Goal: Information Seeking & Learning: Learn about a topic

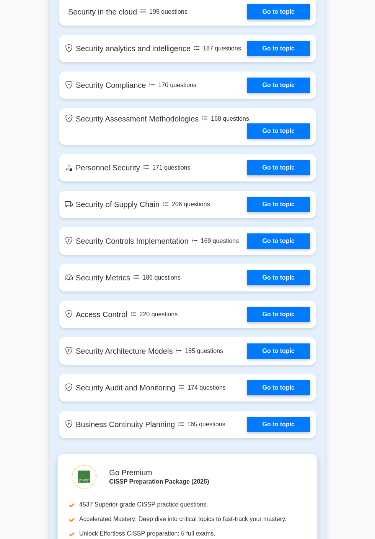
scroll to position [1345, 0]
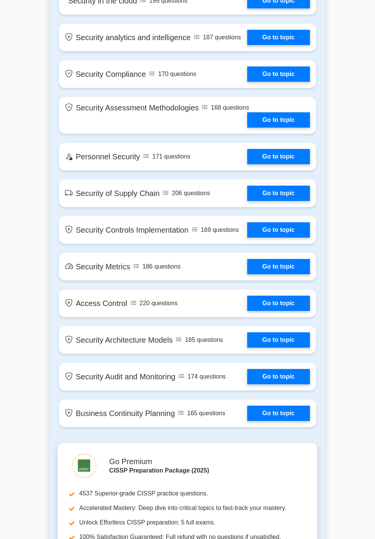
click at [285, 380] on link "Go to topic" at bounding box center [278, 376] width 63 height 15
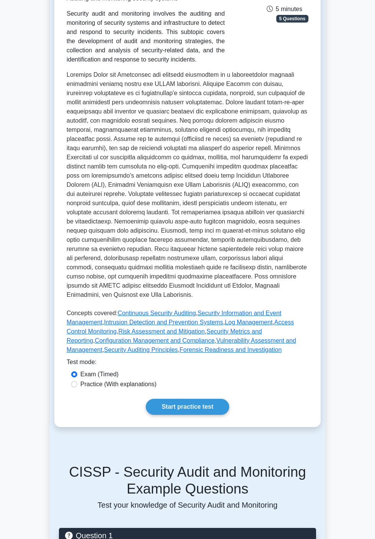
scroll to position [151, 0]
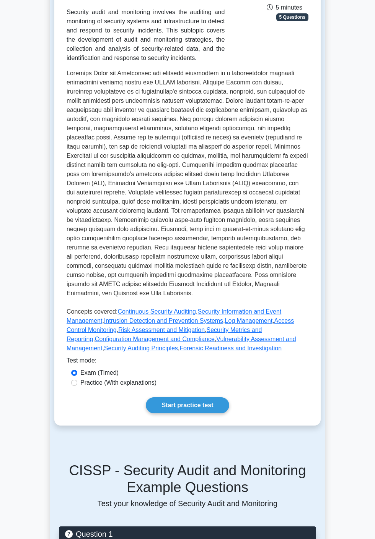
click at [156, 388] on label "Practice (With explanations)" at bounding box center [118, 382] width 76 height 9
click at [77, 386] on input "Practice (With explanations)" at bounding box center [74, 383] width 6 height 6
radio input "true"
click at [204, 404] on link "Start practice test" at bounding box center [187, 406] width 83 height 16
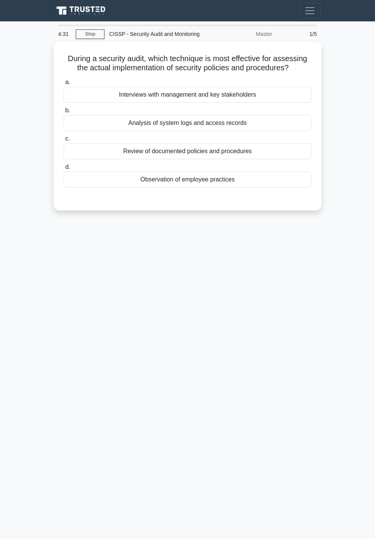
click at [270, 149] on div "Review of documented policies and procedures" at bounding box center [187, 151] width 248 height 16
click at [63, 141] on input "c. Review of documented policies and procedures" at bounding box center [63, 138] width 0 height 5
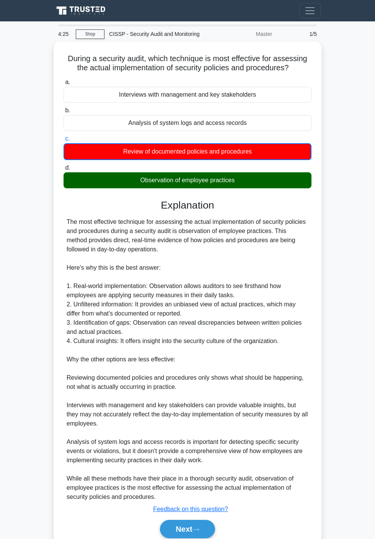
scroll to position [2, 0]
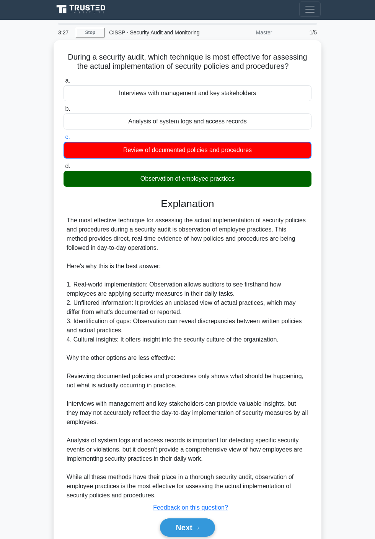
click at [199, 527] on icon at bounding box center [196, 528] width 6 height 2
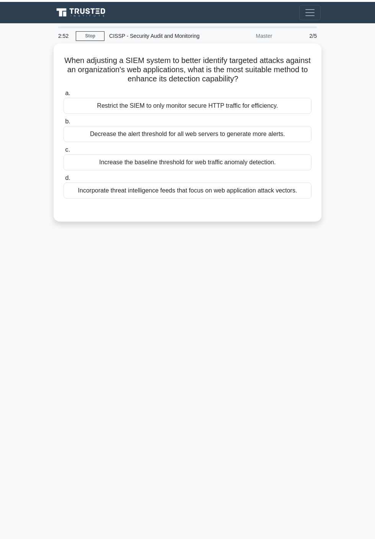
scroll to position [0, 0]
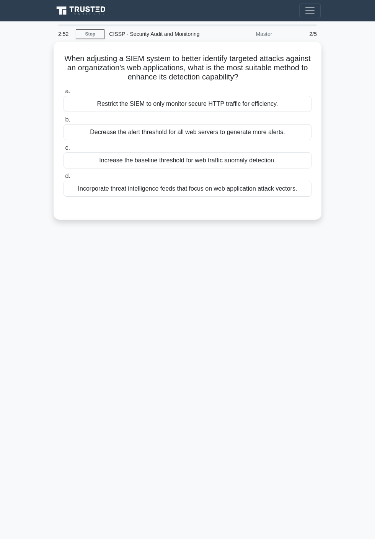
click at [279, 190] on div "Incorporate threat intelligence feeds that focus on web application attack vect…" at bounding box center [187, 189] width 248 height 16
click at [63, 179] on input "d. Incorporate threat intelligence feeds that focus on web application attack v…" at bounding box center [63, 176] width 0 height 5
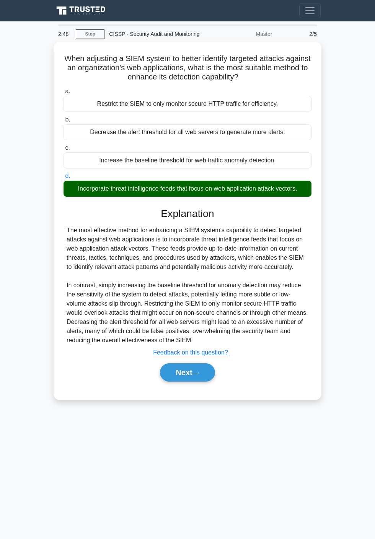
click at [193, 367] on button "Next" at bounding box center [187, 373] width 55 height 18
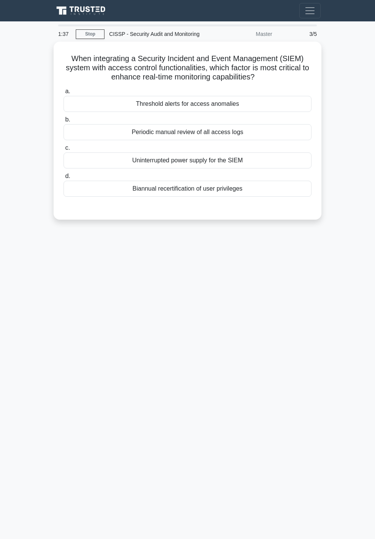
click at [298, 157] on div "Uninterrupted power supply for the SIEM" at bounding box center [187, 161] width 248 height 16
click at [63, 151] on input "c. Uninterrupted power supply for the SIEM" at bounding box center [63, 148] width 0 height 5
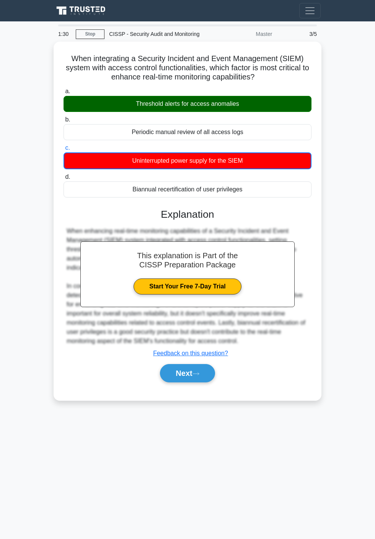
click at [214, 383] on button "Next" at bounding box center [187, 373] width 55 height 18
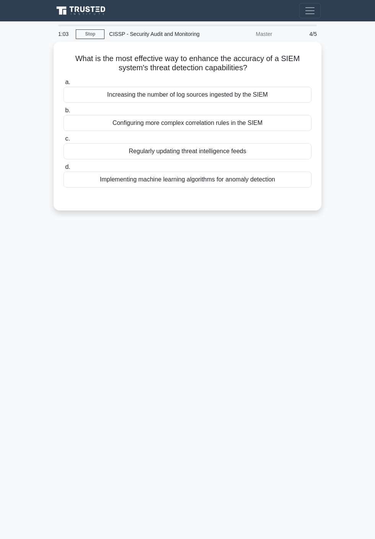
click at [91, 147] on div "Regularly updating threat intelligence feeds" at bounding box center [187, 151] width 248 height 16
click at [63, 141] on input "c. Regularly updating threat intelligence feeds" at bounding box center [63, 138] width 0 height 5
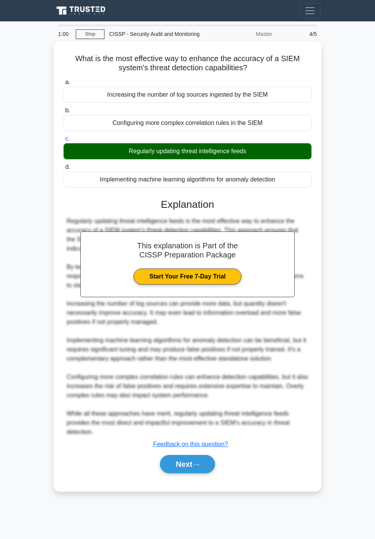
click at [199, 466] on icon at bounding box center [196, 465] width 6 height 2
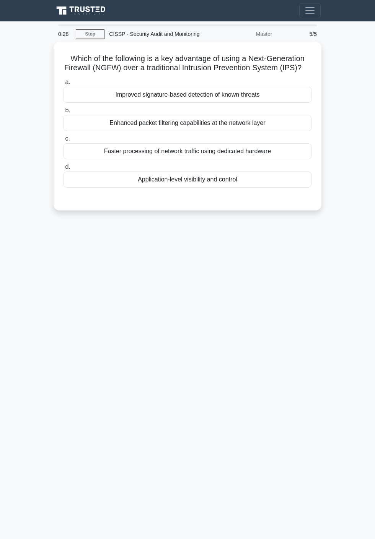
click at [141, 103] on div "Improved signature-based detection of known threats" at bounding box center [187, 95] width 248 height 16
click at [63, 85] on input "a. Improved signature-based detection of known threats" at bounding box center [63, 82] width 0 height 5
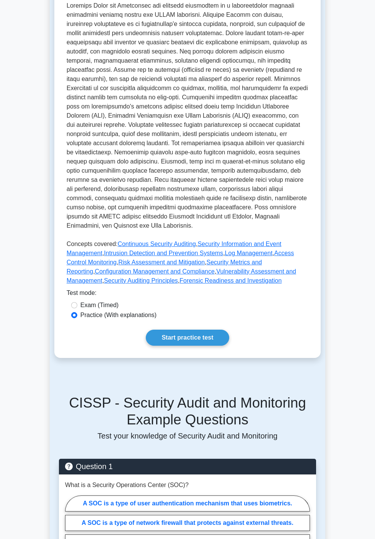
scroll to position [222, 0]
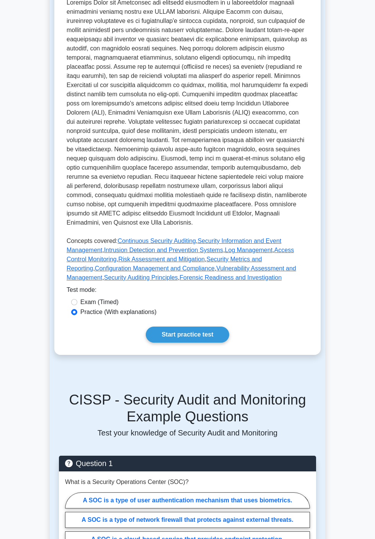
click at [85, 303] on label "Exam (Timed)" at bounding box center [99, 302] width 38 height 9
click at [77, 303] on input "Exam (Timed)" at bounding box center [74, 302] width 6 height 6
radio input "true"
click at [229, 343] on link "Start practice test" at bounding box center [187, 335] width 83 height 16
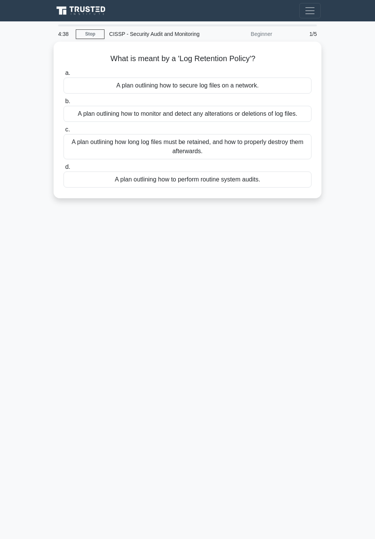
click at [292, 144] on div "A plan outlining how long log files must be retained, and how to properly destr…" at bounding box center [187, 146] width 248 height 25
click at [63, 132] on input "c. A plan outlining how long log files must be retained, and how to properly de…" at bounding box center [63, 129] width 0 height 5
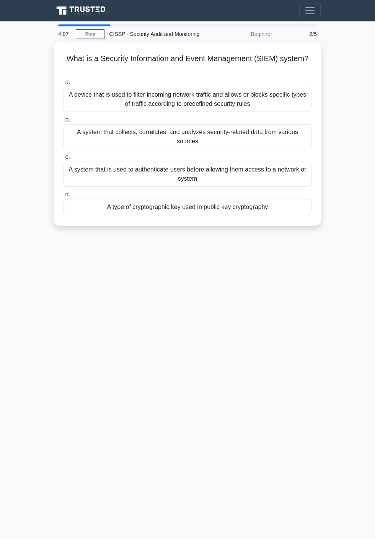
click at [81, 130] on div "A system that collects, correlates, and analyzes security-related data from var…" at bounding box center [187, 136] width 248 height 25
click at [63, 122] on input "b. A system that collects, correlates, and analyzes security-related data from …" at bounding box center [63, 119] width 0 height 5
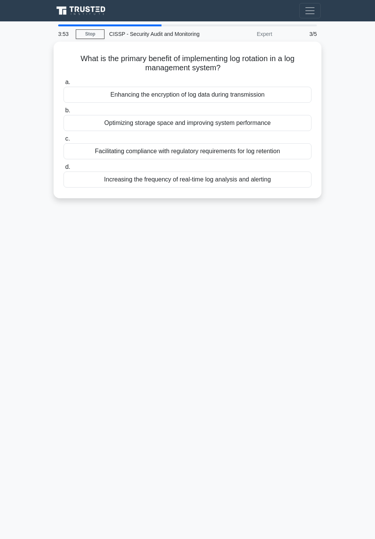
click at [123, 159] on div "Facilitating compliance with regulatory requirements for log retention" at bounding box center [187, 151] width 248 height 16
click at [63, 141] on input "c. Facilitating compliance with regulatory requirements for log retention" at bounding box center [63, 138] width 0 height 5
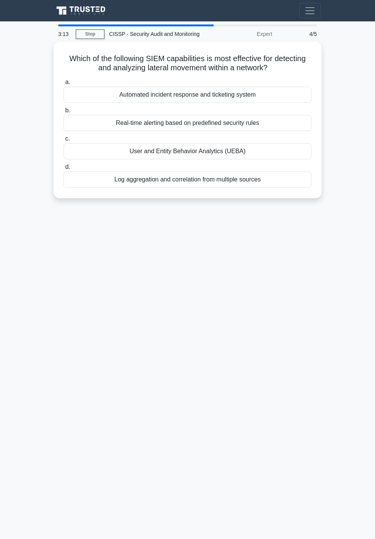
click at [122, 173] on div "Log aggregation and correlation from multiple sources" at bounding box center [187, 180] width 248 height 16
click at [63, 170] on input "d. Log aggregation and correlation from multiple sources" at bounding box center [63, 167] width 0 height 5
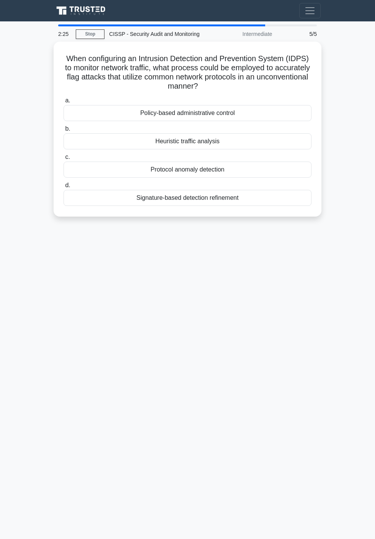
click at [104, 162] on div "Protocol anomaly detection" at bounding box center [187, 170] width 248 height 16
click at [63, 160] on input "c. Protocol anomaly detection" at bounding box center [63, 157] width 0 height 5
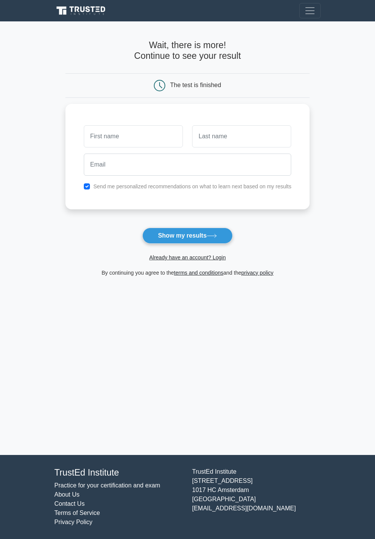
click at [134, 136] on input "text" at bounding box center [133, 136] width 99 height 22
type input "us"
click at [251, 135] on input "text" at bounding box center [241, 136] width 99 height 22
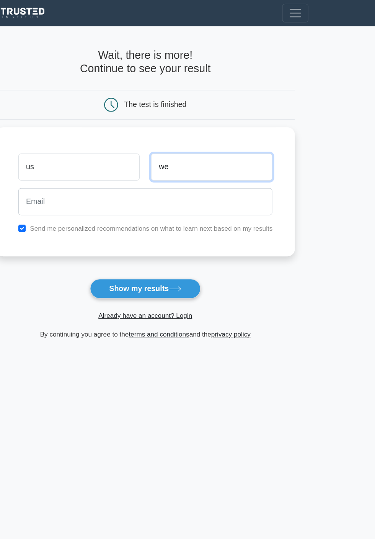
type input "we"
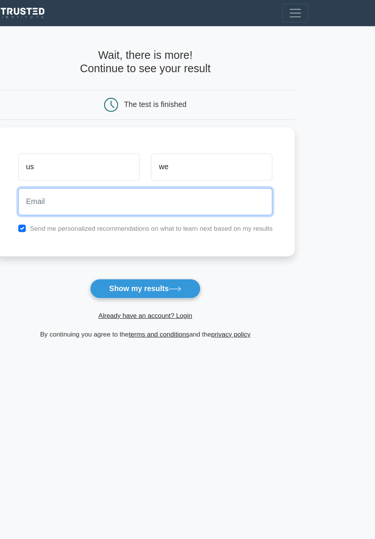
click at [183, 169] on input "email" at bounding box center [188, 165] width 208 height 22
type input "uswe@yahoo.com"
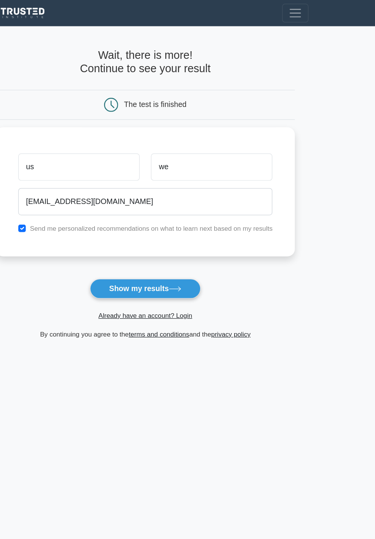
click at [216, 238] on icon at bounding box center [211, 235] width 9 height 3
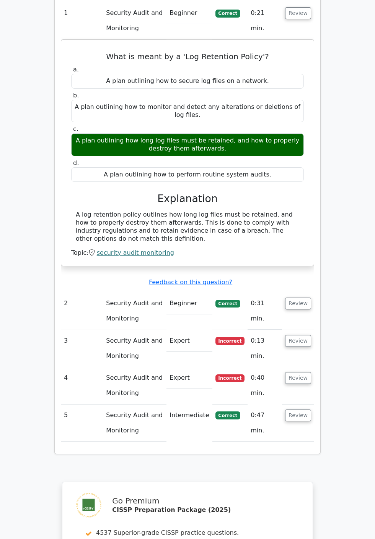
scroll to position [617, 0]
click at [304, 336] on button "Review" at bounding box center [298, 342] width 26 height 12
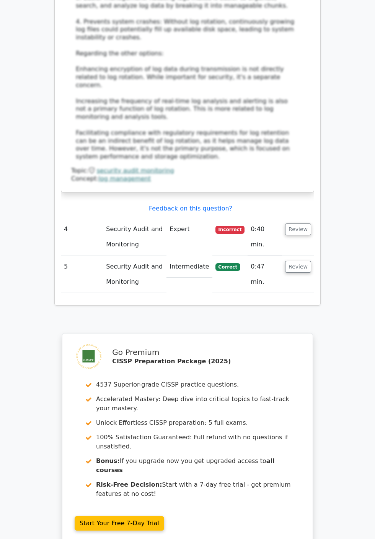
scroll to position [1247, 0]
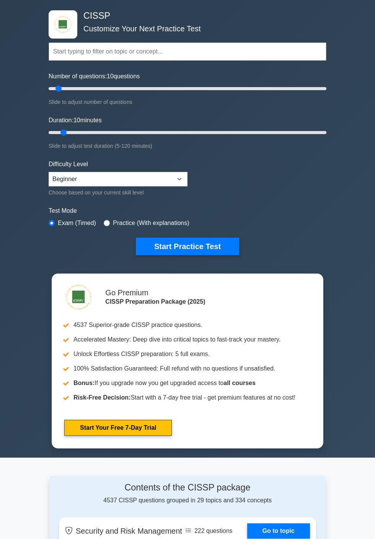
scroll to position [31, 0]
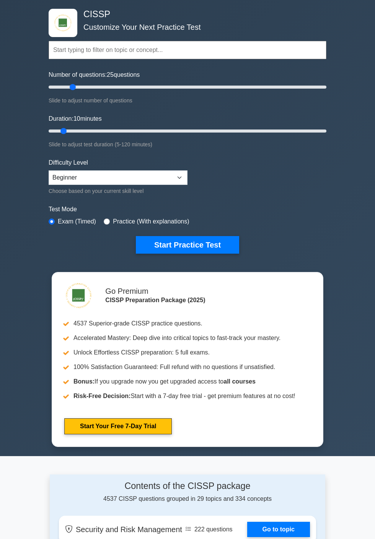
type input "20"
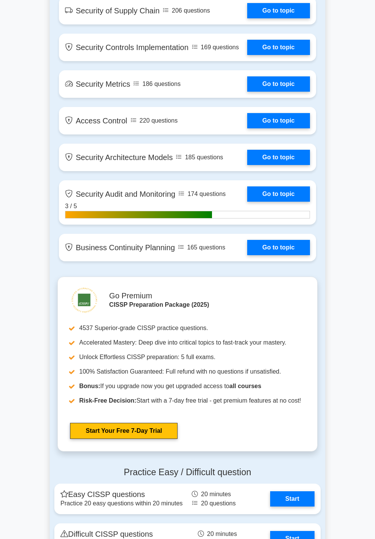
scroll to position [1424, 0]
